Goal: Browse casually

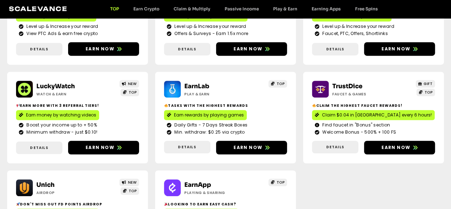
scroll to position [152, 0]
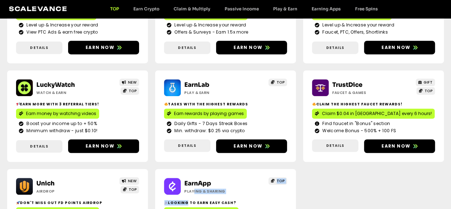
drag, startPoint x: 370, startPoint y: 118, endPoint x: 377, endPoint y: 102, distance: 17.9
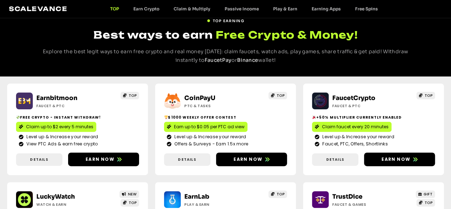
scroll to position [34, 0]
